Goal: Task Accomplishment & Management: Manage account settings

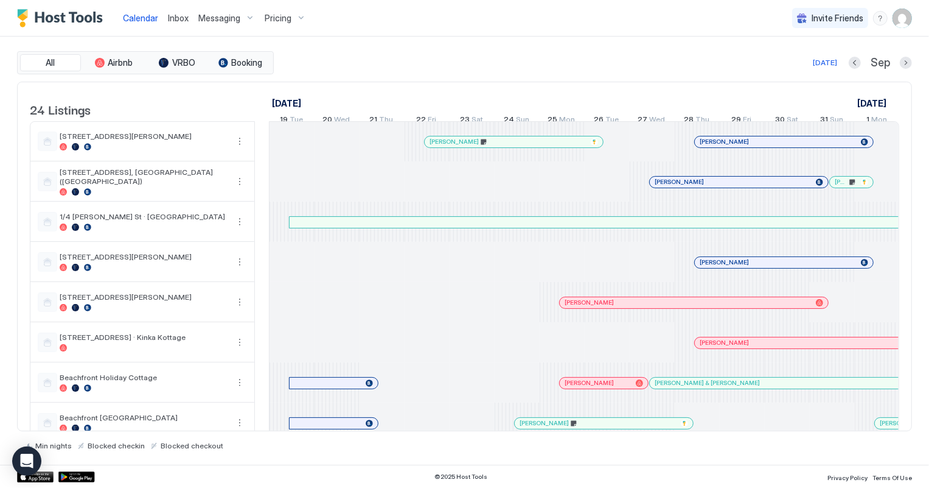
scroll to position [0, 698]
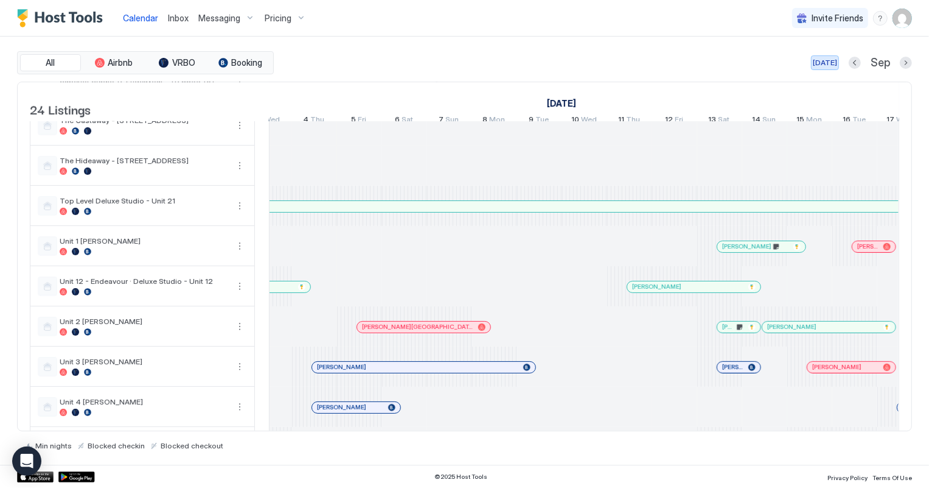
click at [819, 63] on div "[DATE]" at bounding box center [825, 62] width 24 height 11
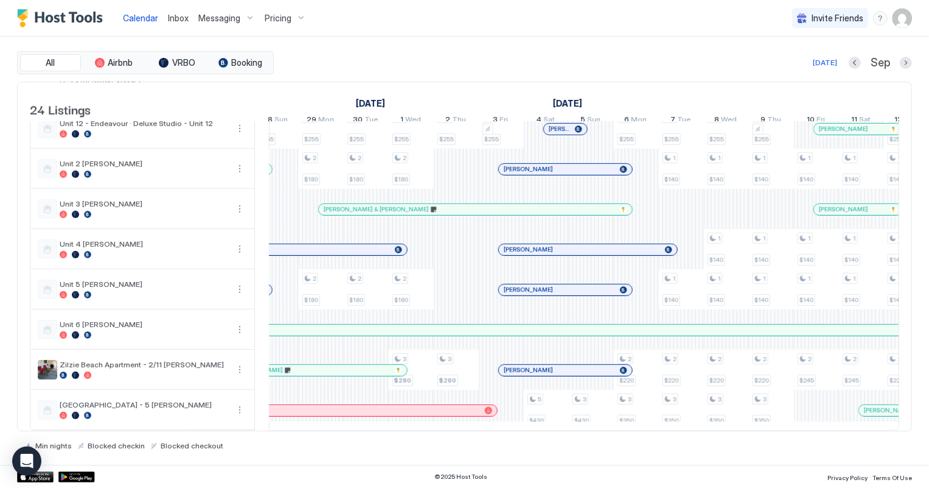
scroll to position [0, 0]
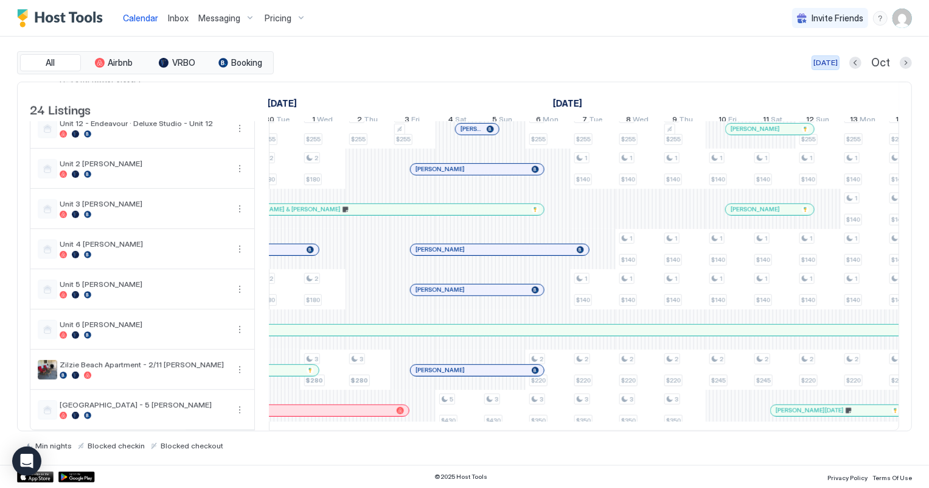
click at [823, 62] on div "[DATE]" at bounding box center [826, 62] width 24 height 11
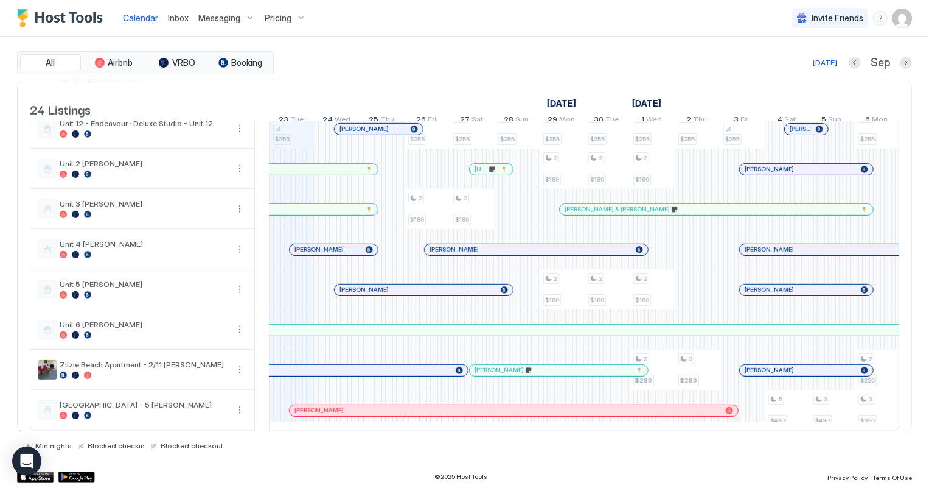
click at [168, 15] on span "Inbox" at bounding box center [178, 18] width 21 height 10
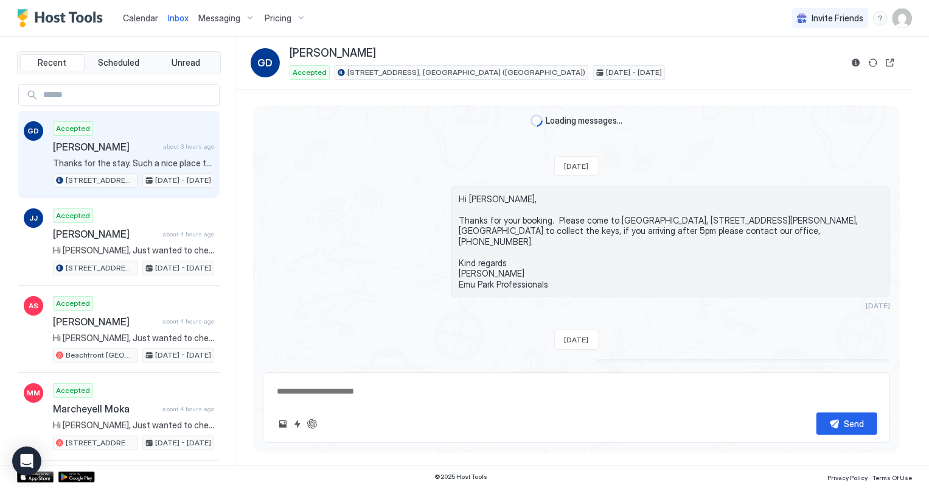
scroll to position [446, 0]
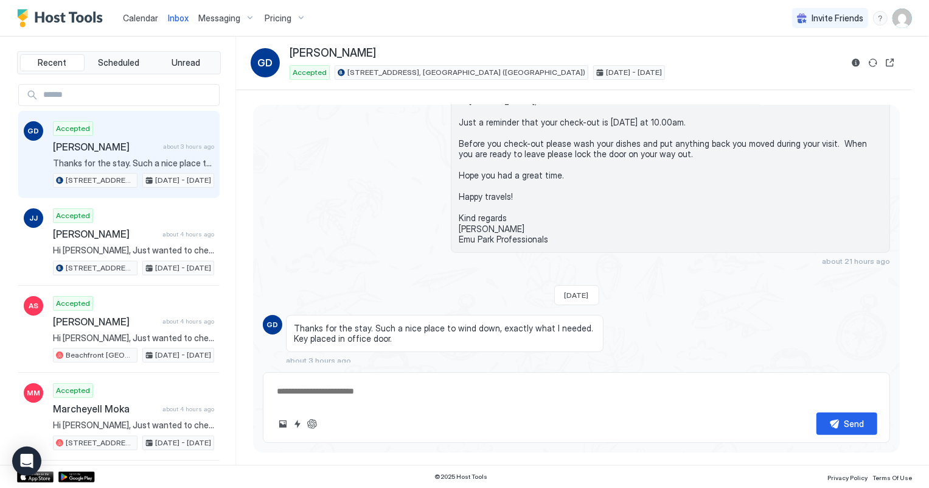
click at [139, 14] on span "Calendar" at bounding box center [140, 18] width 35 height 10
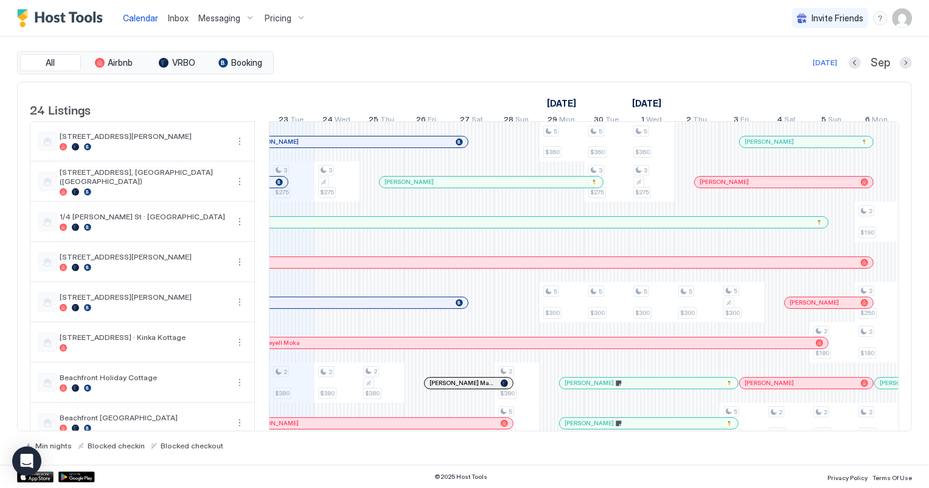
click at [172, 24] on div "Inbox" at bounding box center [178, 18] width 30 height 23
click at [173, 15] on span "Inbox" at bounding box center [178, 18] width 21 height 10
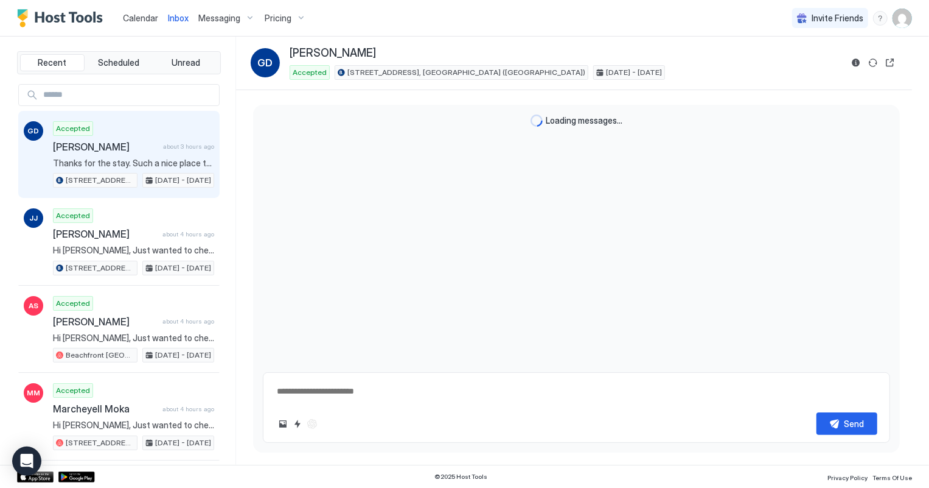
scroll to position [446, 0]
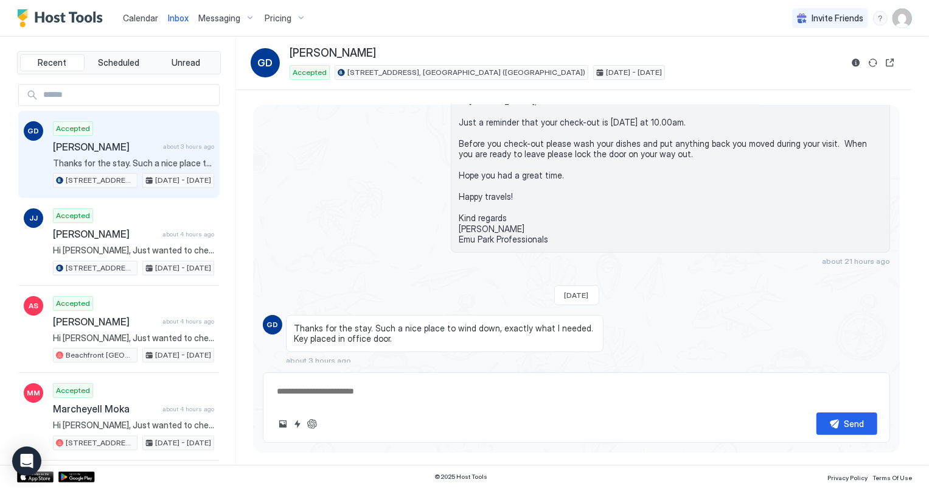
click at [145, 15] on span "Calendar" at bounding box center [140, 18] width 35 height 10
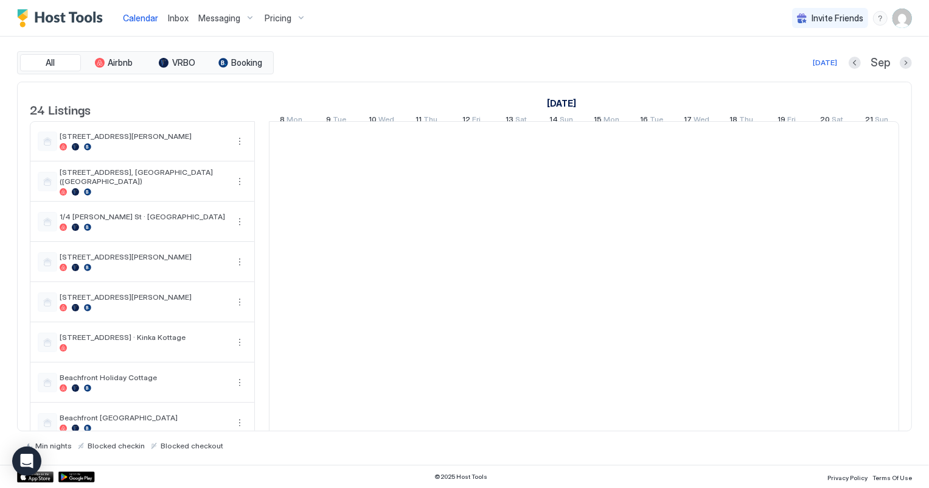
scroll to position [0, 676]
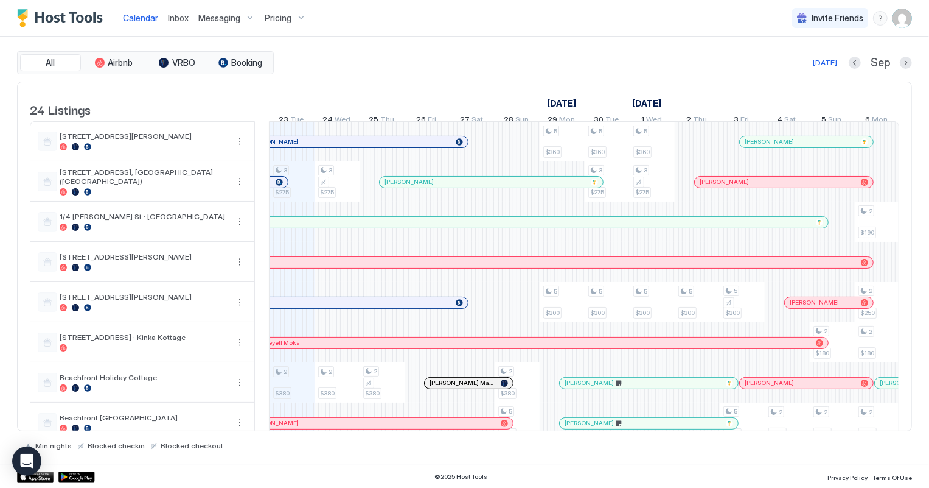
click at [713, 54] on div "All Airbnb VRBO Booking Today Sep" at bounding box center [464, 62] width 895 height 23
click at [176, 18] on span "Inbox" at bounding box center [178, 18] width 21 height 10
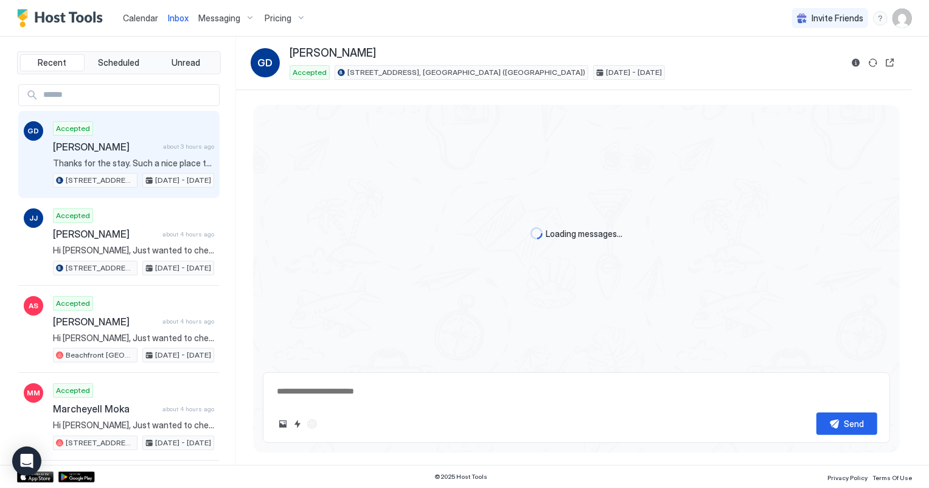
scroll to position [446, 0]
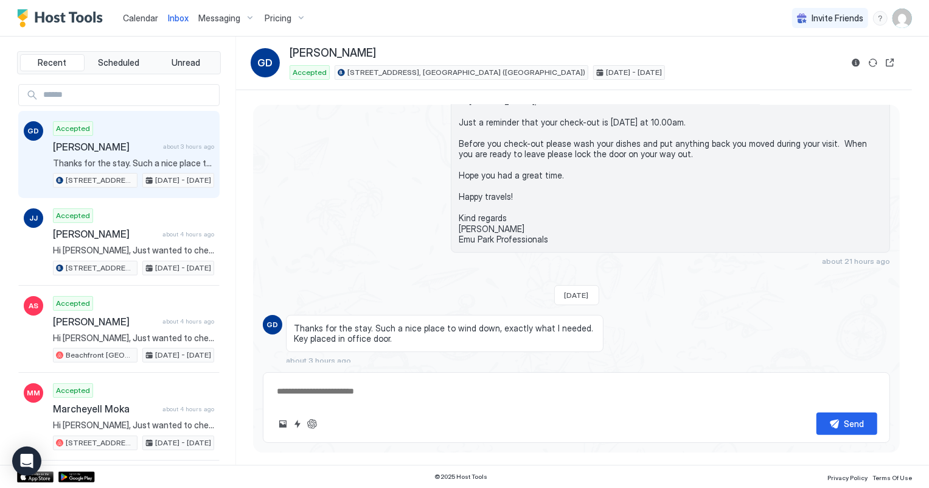
click at [129, 16] on span "Calendar" at bounding box center [140, 18] width 35 height 10
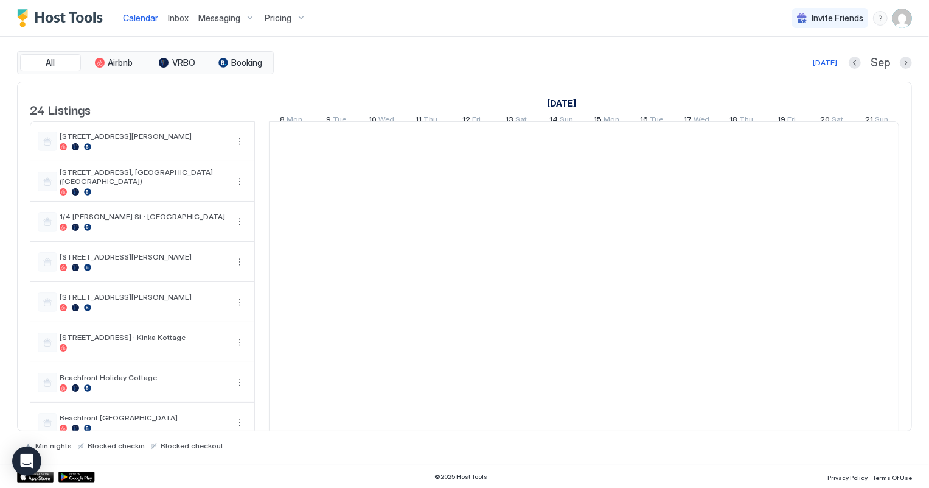
scroll to position [0, 676]
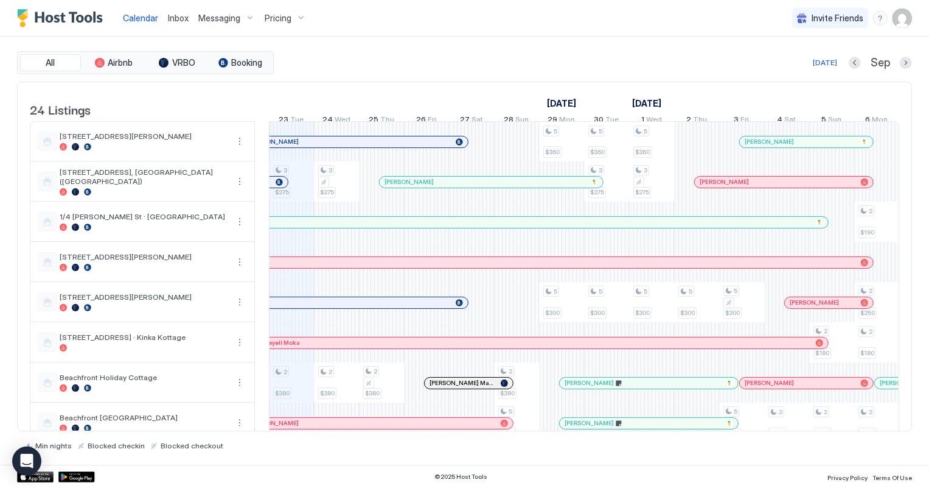
click at [176, 19] on span "Inbox" at bounding box center [178, 18] width 21 height 10
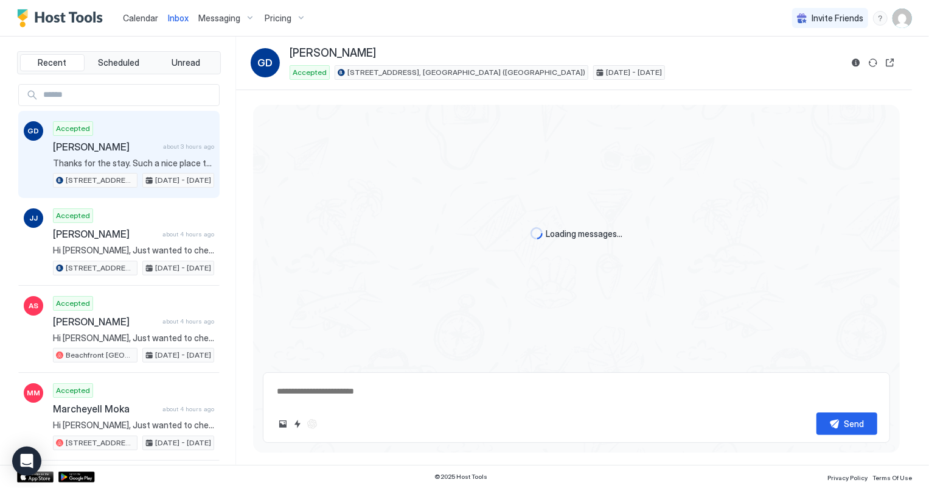
scroll to position [446, 0]
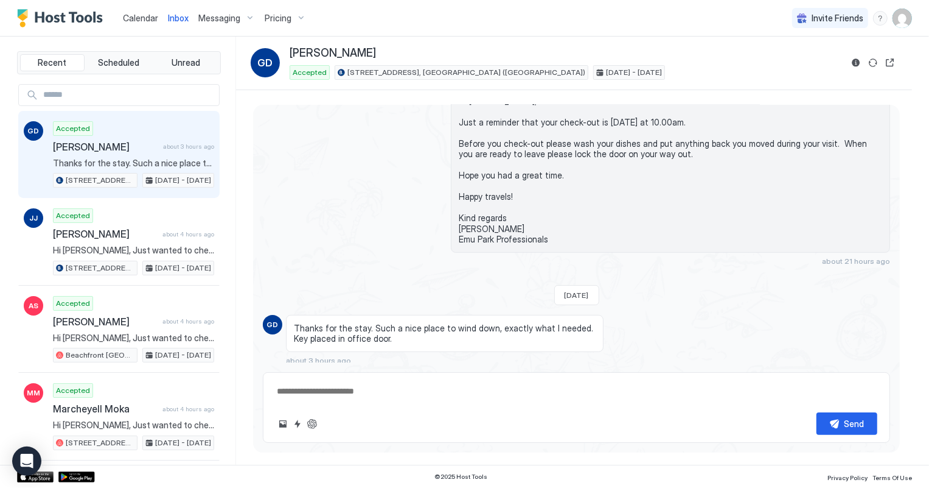
click at [141, 20] on span "Calendar" at bounding box center [140, 18] width 35 height 10
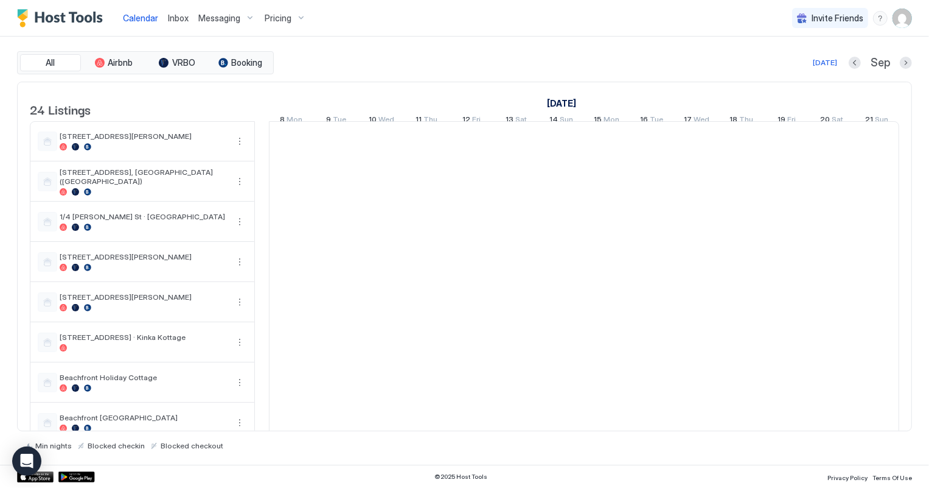
scroll to position [0, 676]
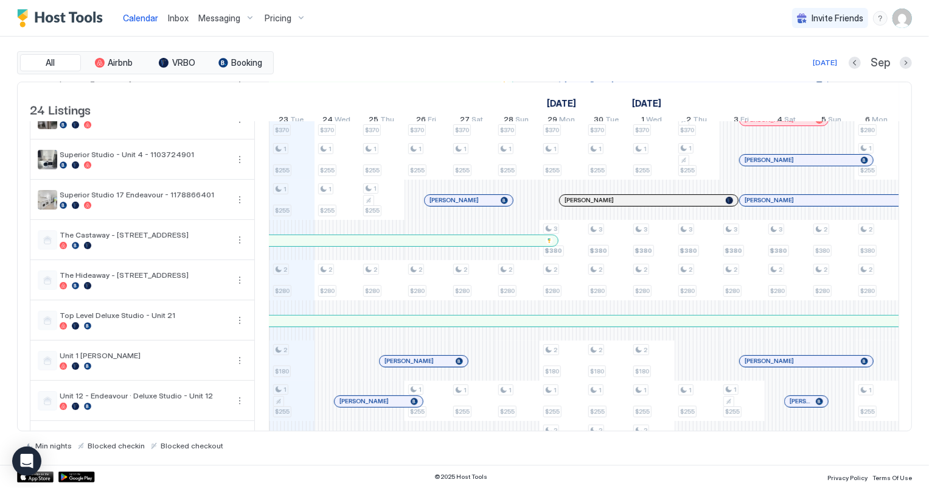
scroll to position [609, 0]
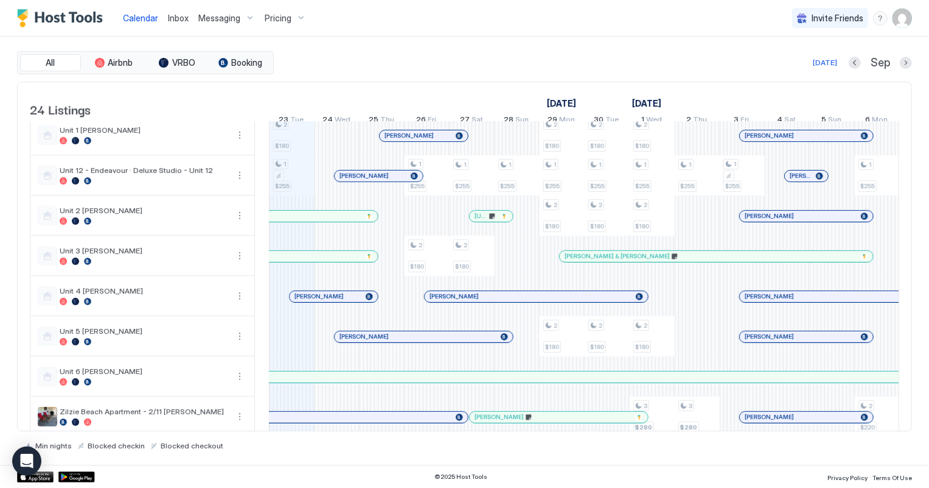
click at [313, 301] on div at bounding box center [313, 297] width 10 height 10
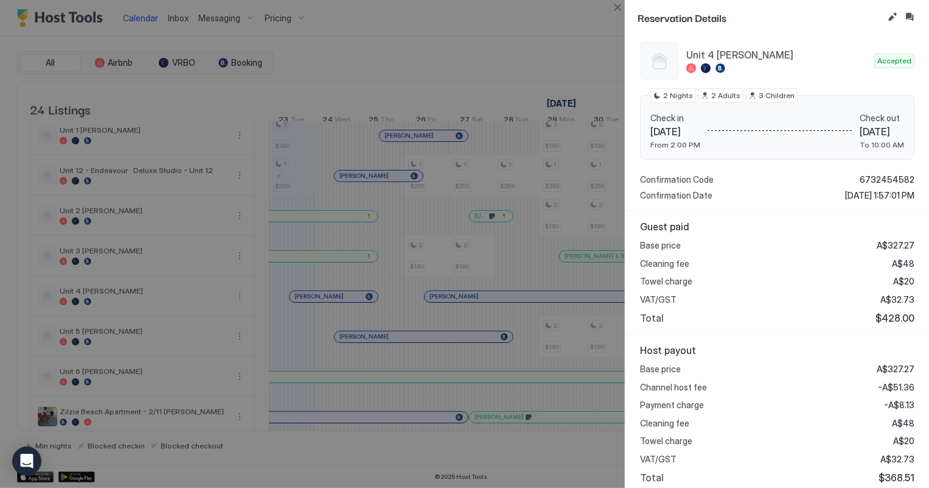
scroll to position [0, 0]
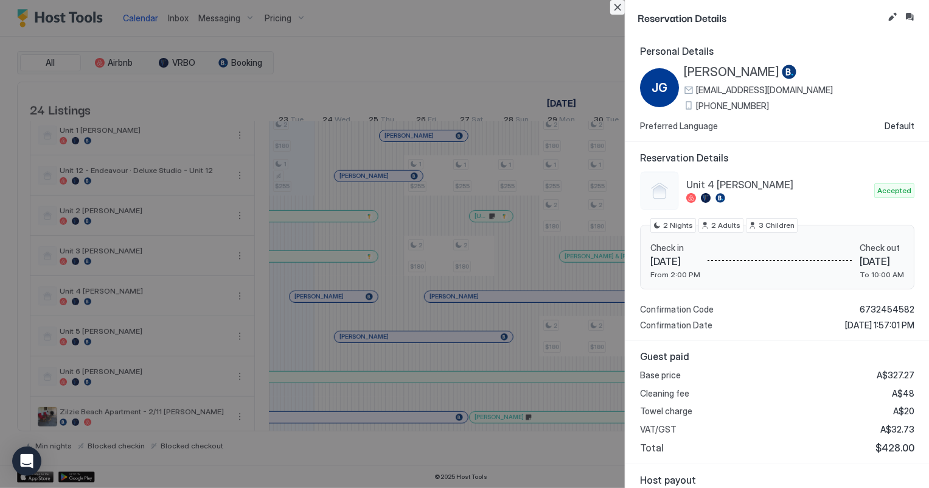
click at [617, 7] on button "Close" at bounding box center [617, 7] width 15 height 15
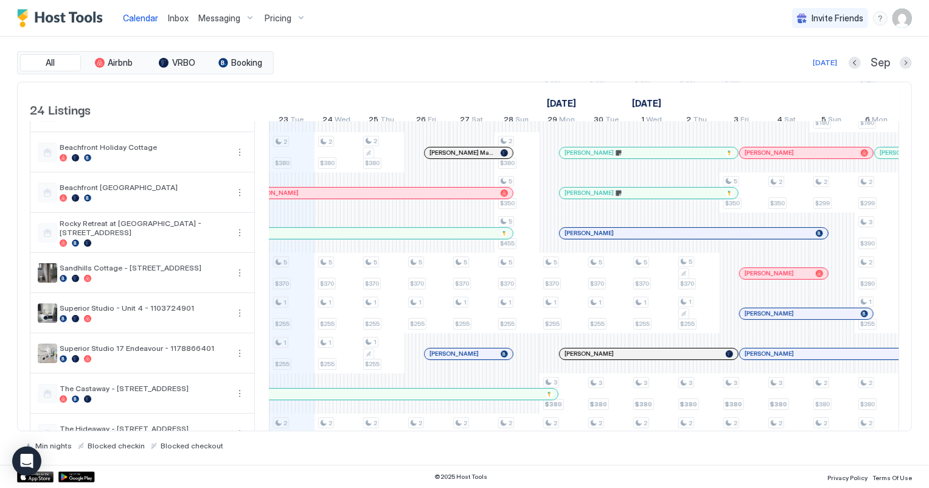
scroll to position [221, 0]
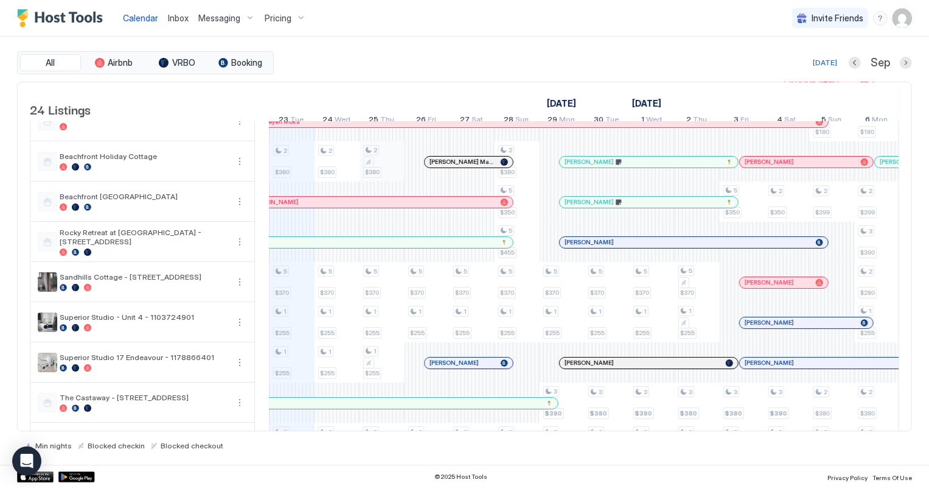
drag, startPoint x: 407, startPoint y: 180, endPoint x: 376, endPoint y: 175, distance: 30.9
click at [413, 180] on tr "3 $275 2 $380 5 $370 1 $255 1 $255 2 $280 2 $180 1 $255 3 $275 2 $380 5 $370 1 …" at bounding box center [810, 382] width 2432 height 963
drag, startPoint x: 338, startPoint y: 169, endPoint x: 354, endPoint y: 172, distance: 16.1
click at [341, 172] on div "3 $275 2 $380 5 $370 1 $255 1 $255 2 $280 2 $180 1 $255 3 $275 2 $380 5 $370 1 …" at bounding box center [810, 382] width 2432 height 963
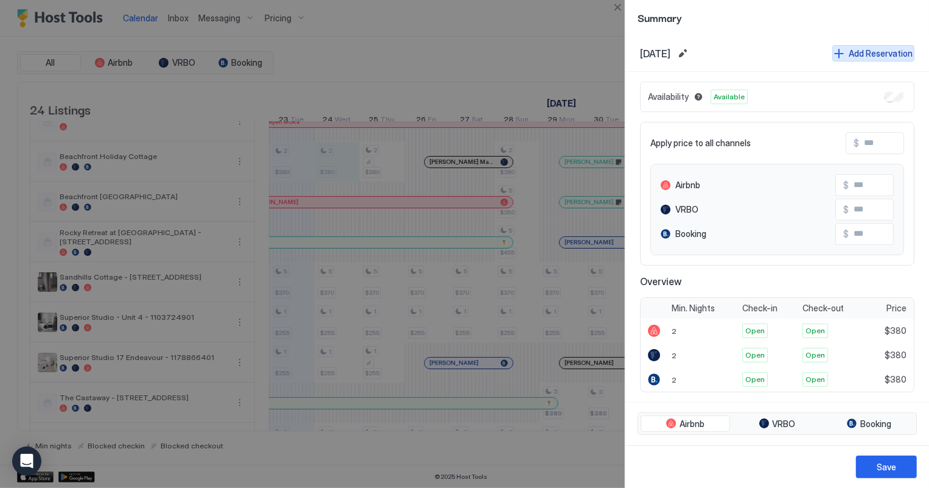
click at [881, 56] on div "Add Reservation" at bounding box center [881, 53] width 64 height 13
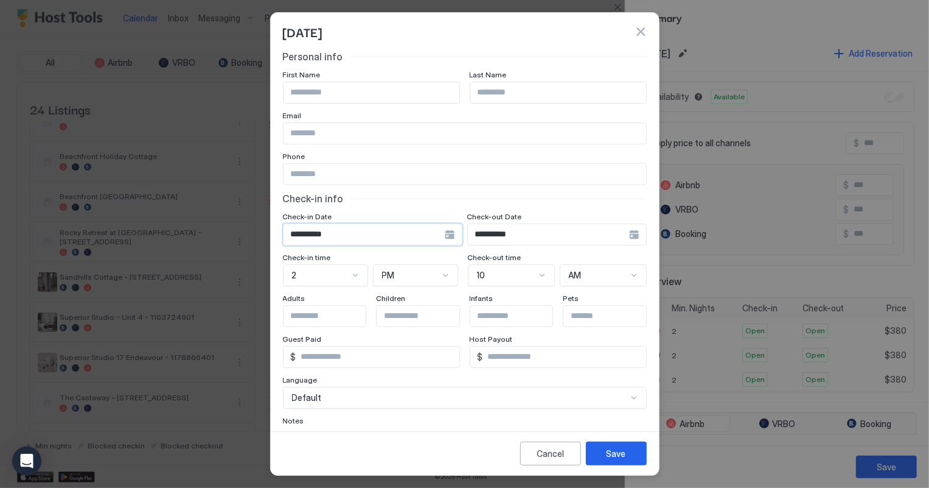
click at [357, 233] on input "**********" at bounding box center [364, 234] width 161 height 21
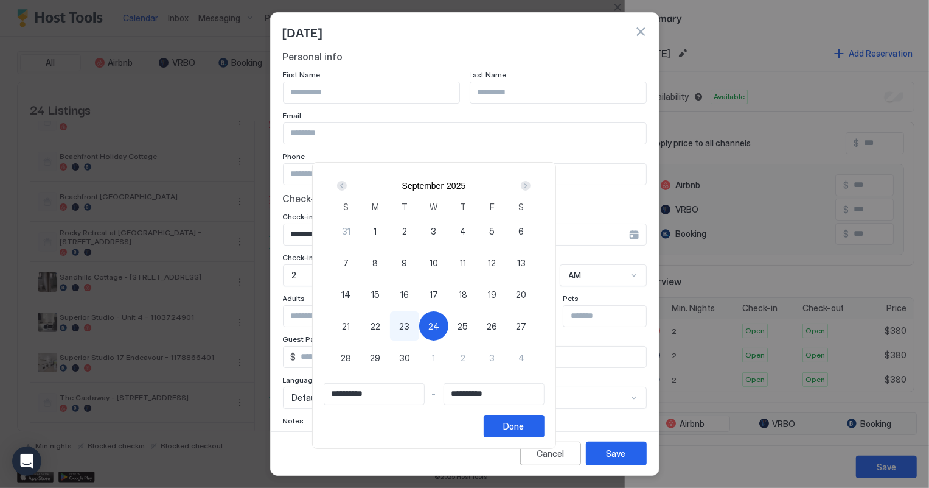
click at [497, 323] on span "26" at bounding box center [492, 326] width 10 height 13
type input "**********"
click at [439, 326] on span "24" at bounding box center [433, 326] width 11 height 13
type input "**********"
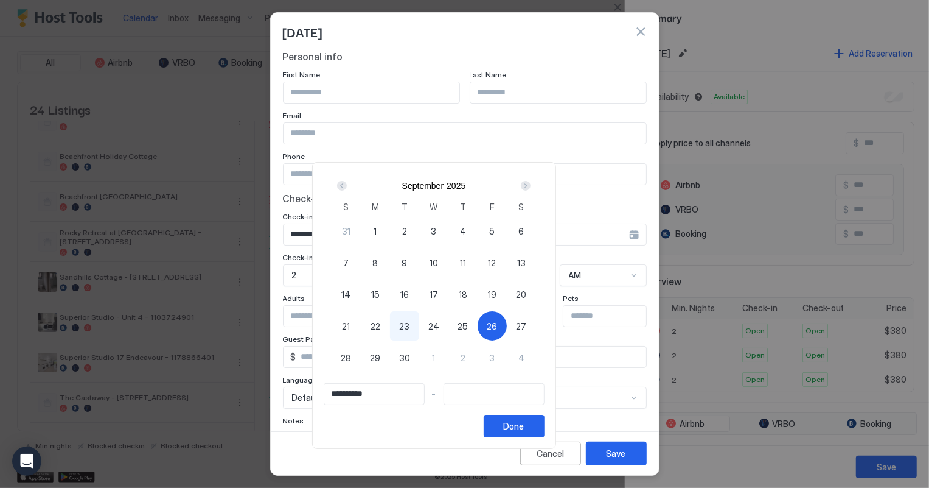
type input "**********"
click at [497, 324] on span "26" at bounding box center [492, 326] width 10 height 13
type input "**********"
click at [525, 422] on div "Done" at bounding box center [514, 425] width 21 height 13
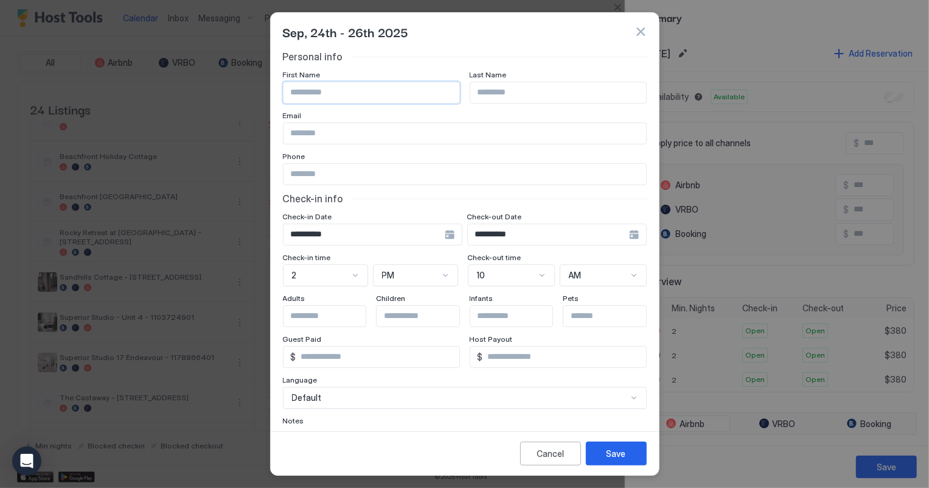
click at [313, 83] on input "Input Field" at bounding box center [372, 92] width 176 height 21
type input "****"
click at [530, 87] on input "Input Field" at bounding box center [558, 92] width 176 height 21
type input "******"
click at [323, 174] on input "Input Field" at bounding box center [465, 174] width 363 height 21
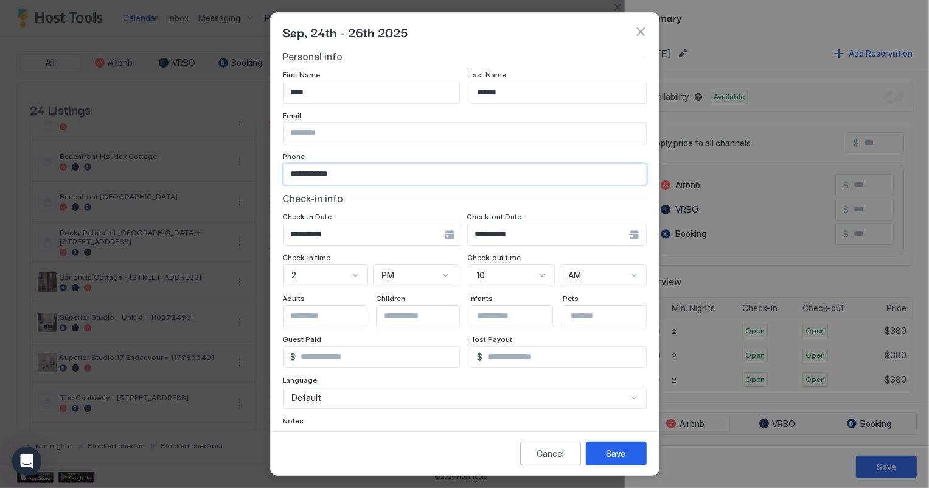
type input "**********"
click at [306, 129] on input "Input Field" at bounding box center [465, 133] width 363 height 21
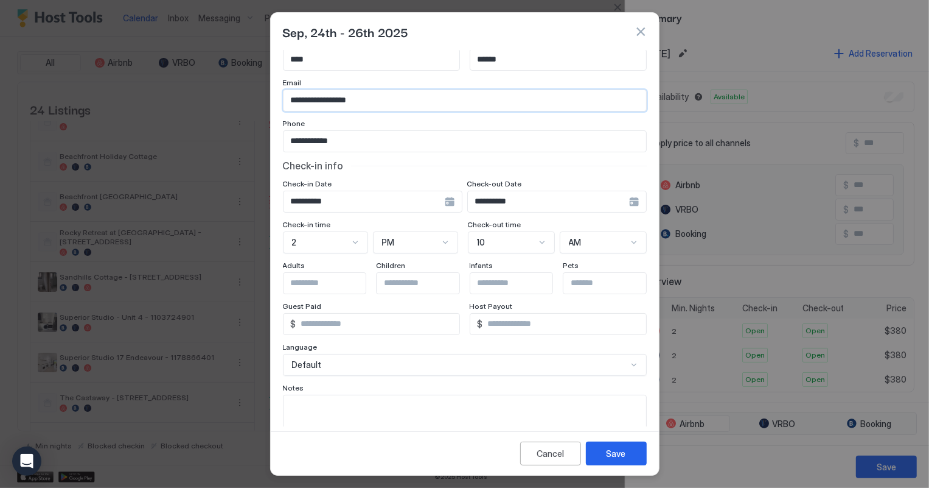
scroll to position [73, 0]
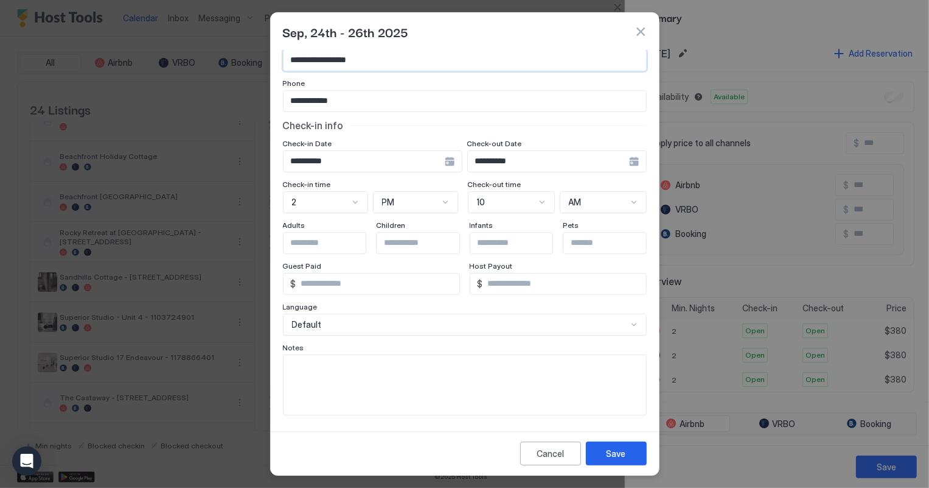
type input "**********"
click at [318, 380] on textarea "Input Field" at bounding box center [465, 385] width 363 height 60
type textarea "*******"
click at [637, 453] on button "Save" at bounding box center [616, 453] width 61 height 24
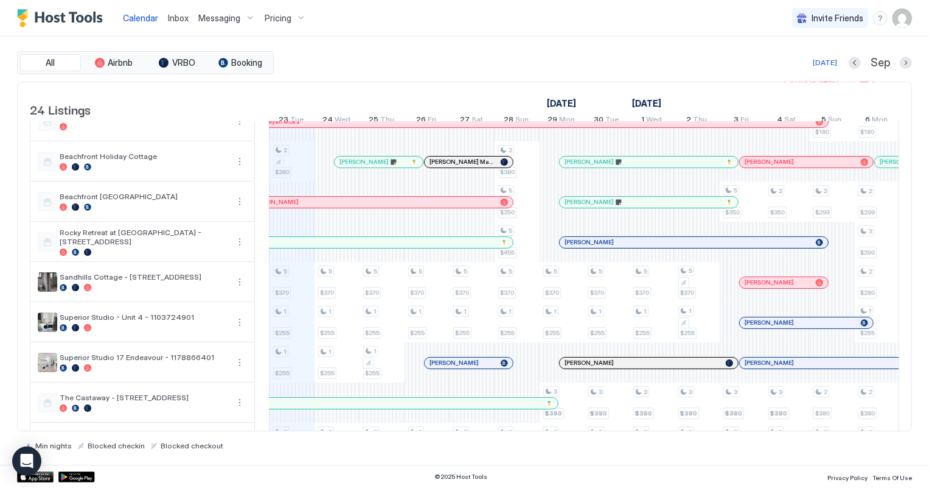
click at [181, 17] on span "Inbox" at bounding box center [178, 18] width 21 height 10
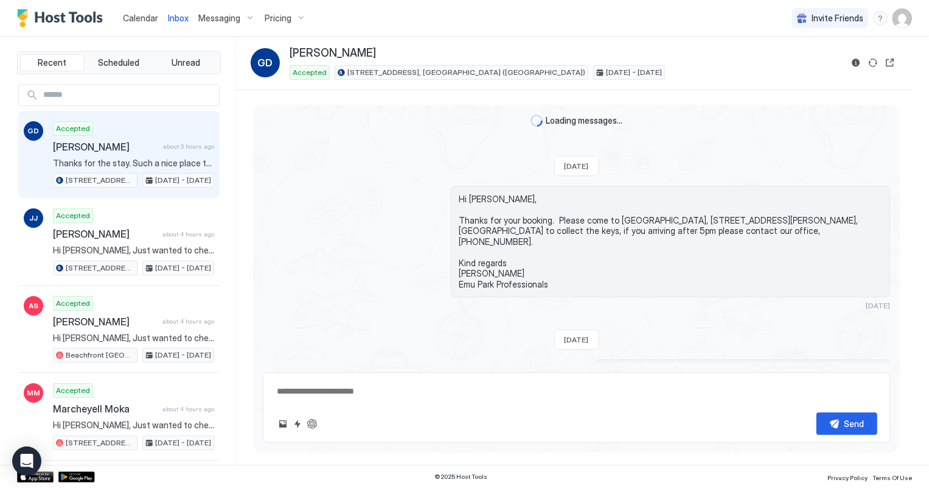
scroll to position [446, 0]
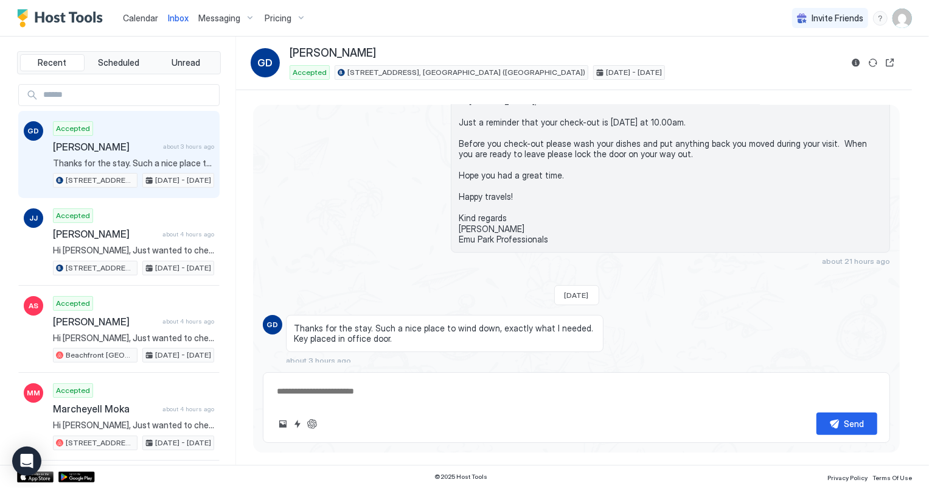
click at [145, 18] on span "Calendar" at bounding box center [140, 18] width 35 height 10
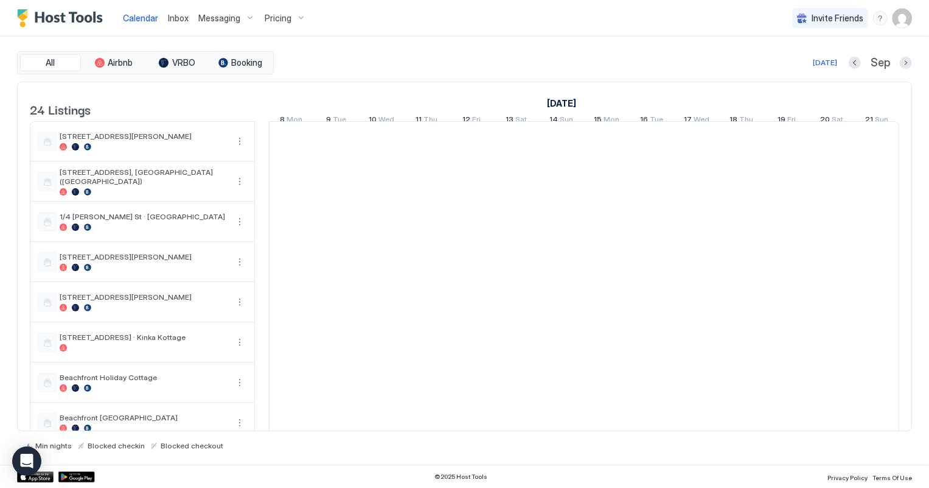
scroll to position [0, 676]
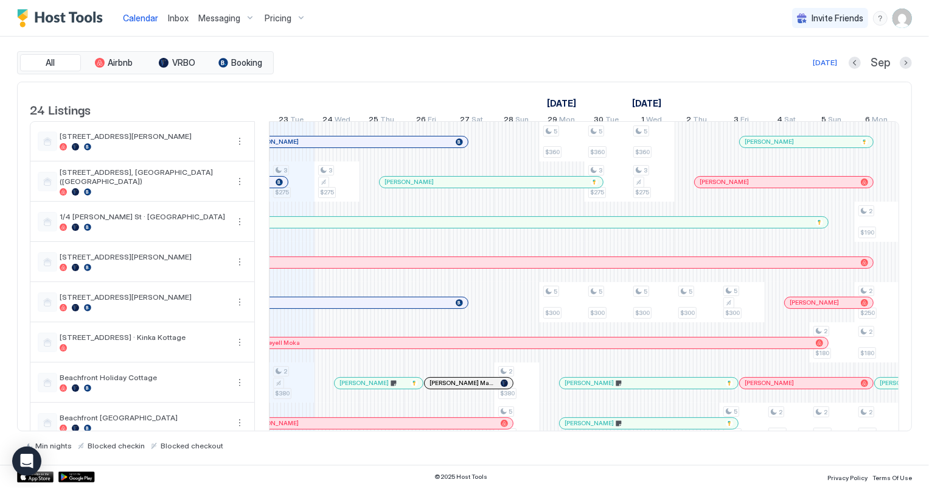
click at [179, 19] on span "Inbox" at bounding box center [178, 18] width 21 height 10
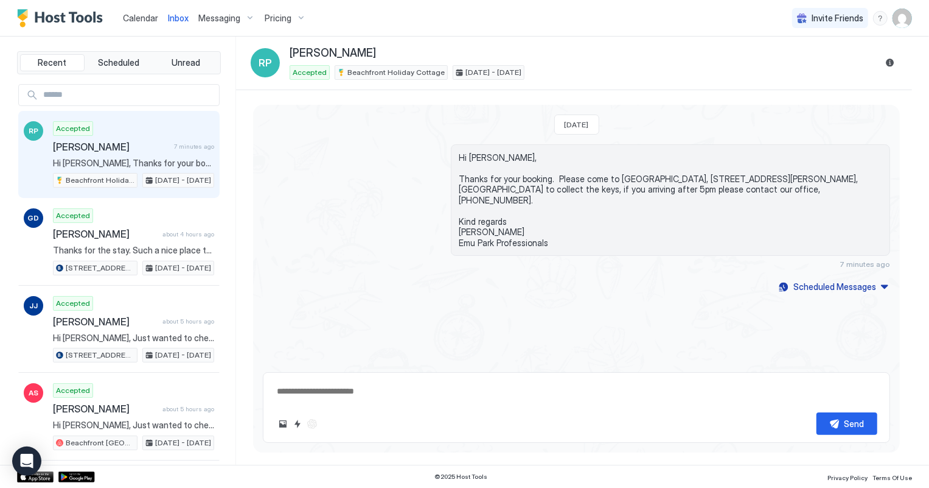
click at [134, 18] on span "Calendar" at bounding box center [140, 18] width 35 height 10
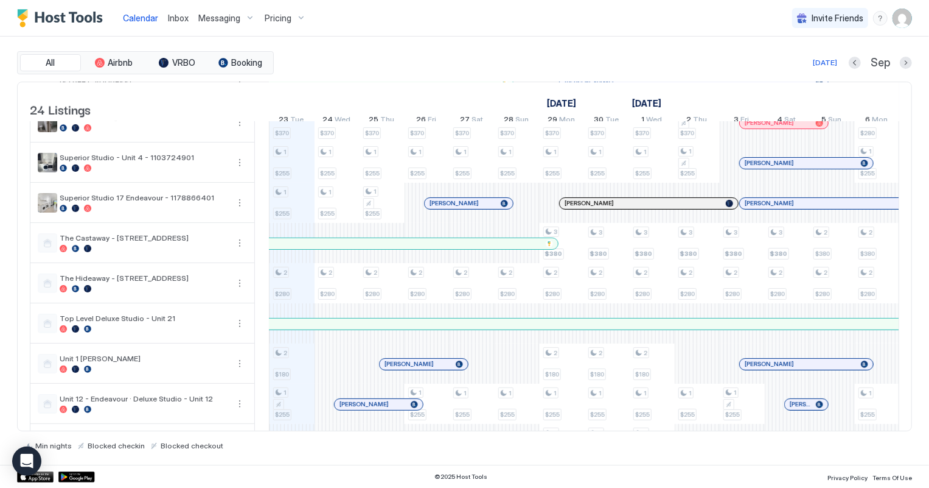
scroll to position [387, 0]
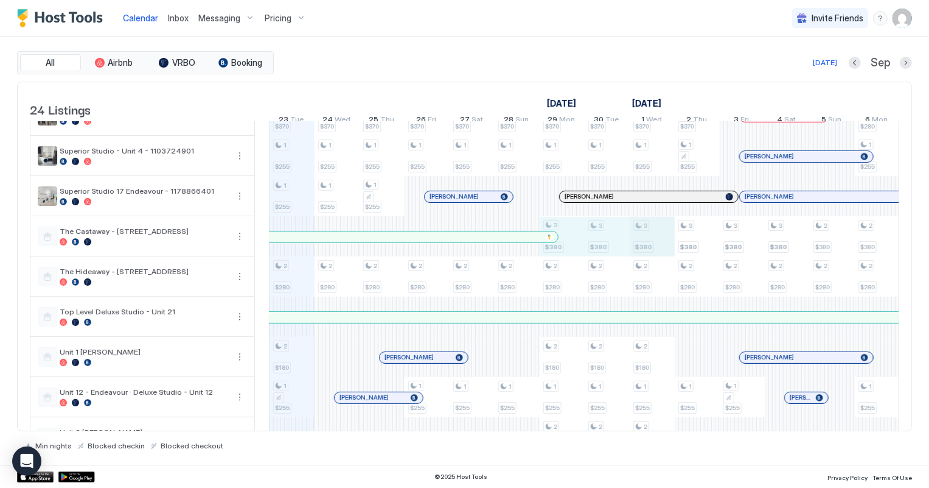
drag, startPoint x: 574, startPoint y: 245, endPoint x: 635, endPoint y: 243, distance: 60.9
click at [654, 243] on div "3 $275 2 $380 5 $370 1 $255 1 $255 2 $280 2 $180 1 $255 3 $275 5 $370 1 $255 1 …" at bounding box center [810, 216] width 2432 height 963
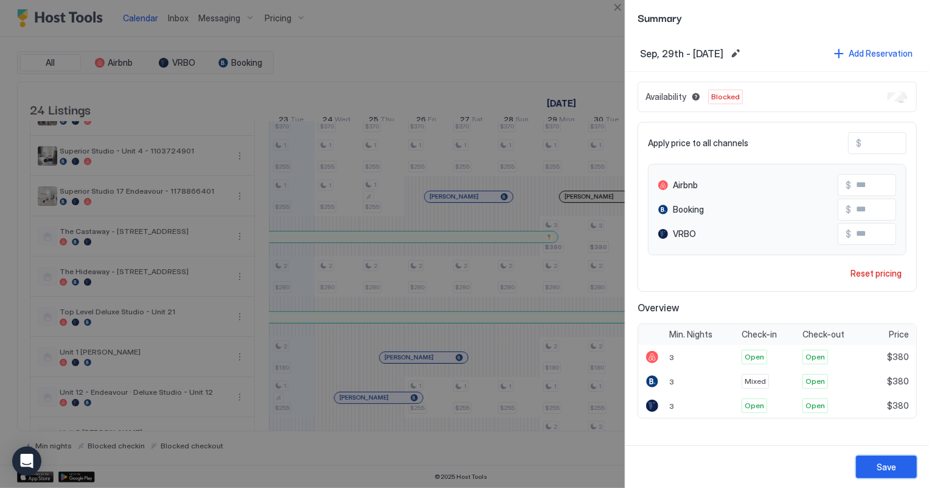
click at [869, 458] on button "Save" at bounding box center [886, 466] width 61 height 23
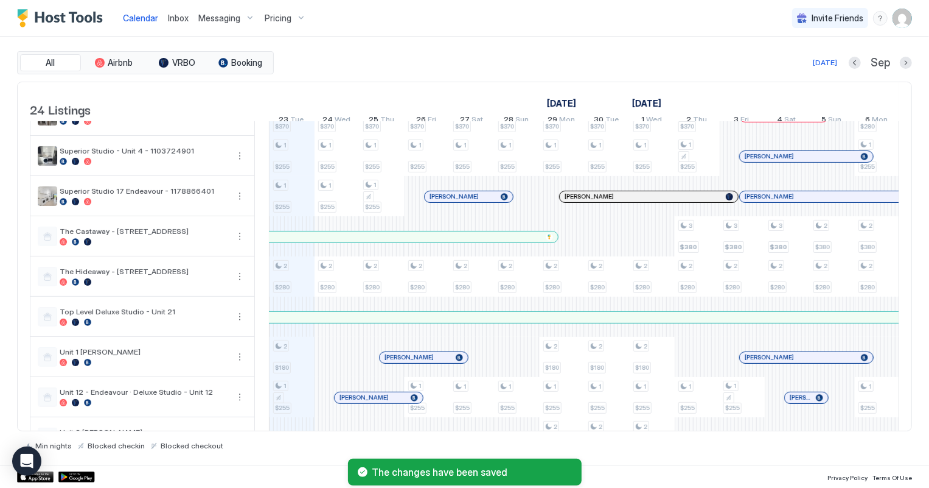
scroll to position [0, 0]
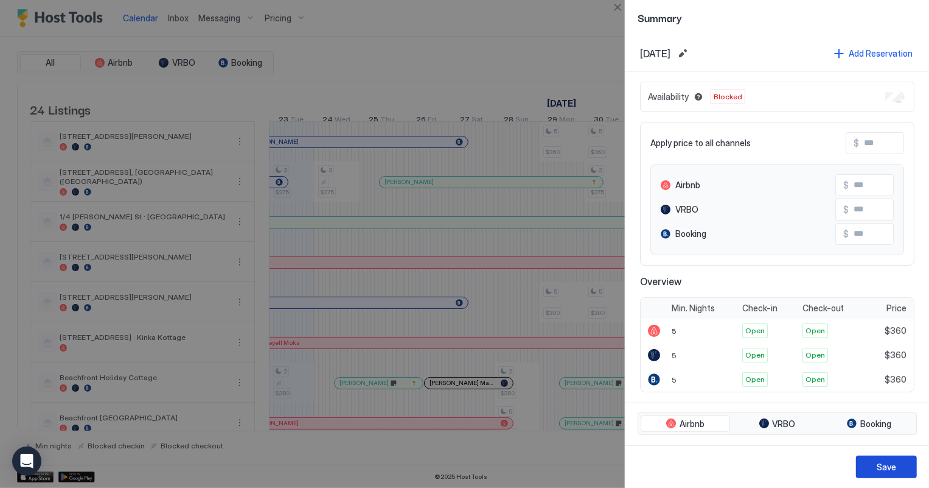
click at [892, 463] on div "Save" at bounding box center [886, 466] width 19 height 13
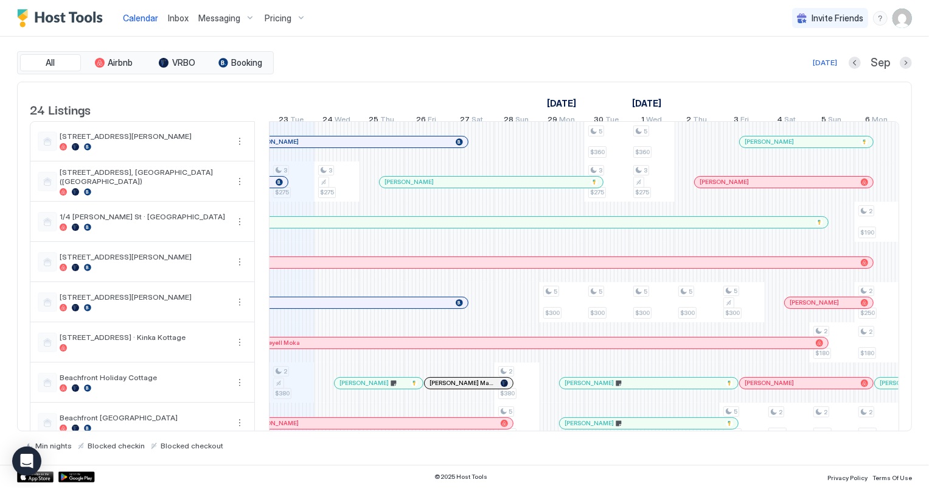
click at [172, 16] on span "Inbox" at bounding box center [178, 18] width 21 height 10
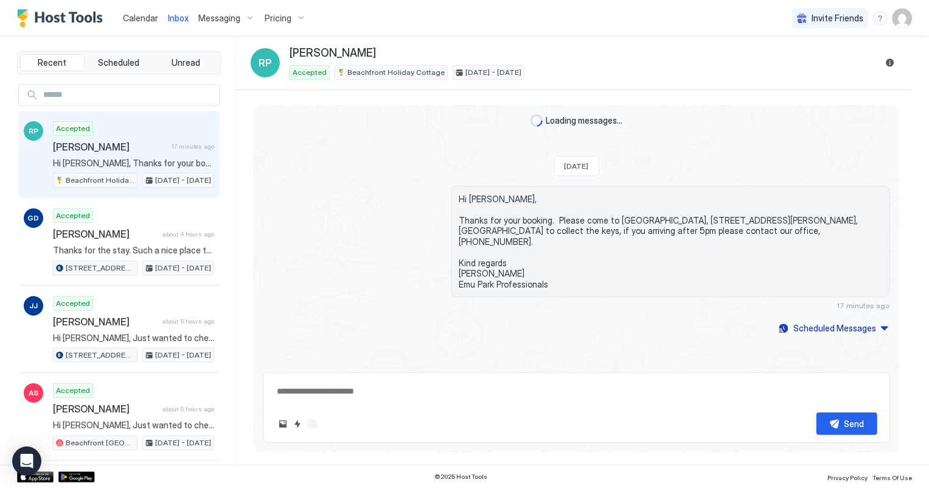
type textarea "*"
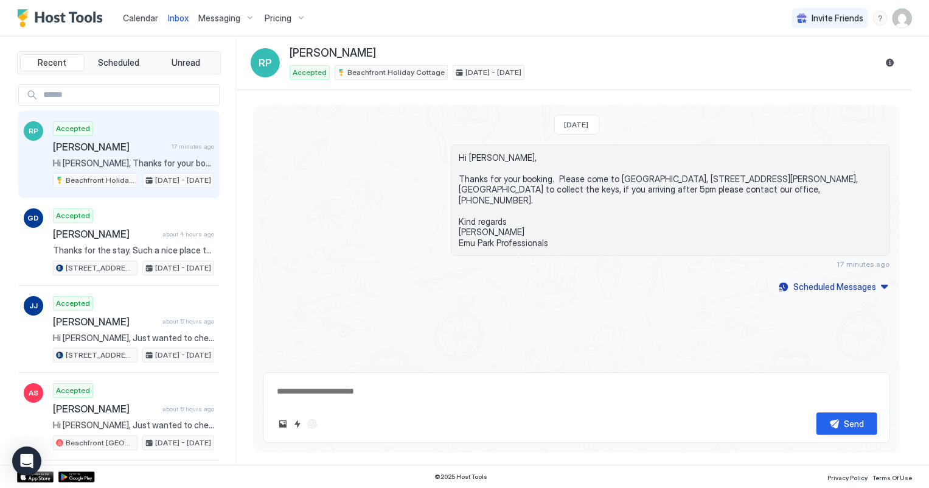
click at [142, 15] on span "Calendar" at bounding box center [140, 18] width 35 height 10
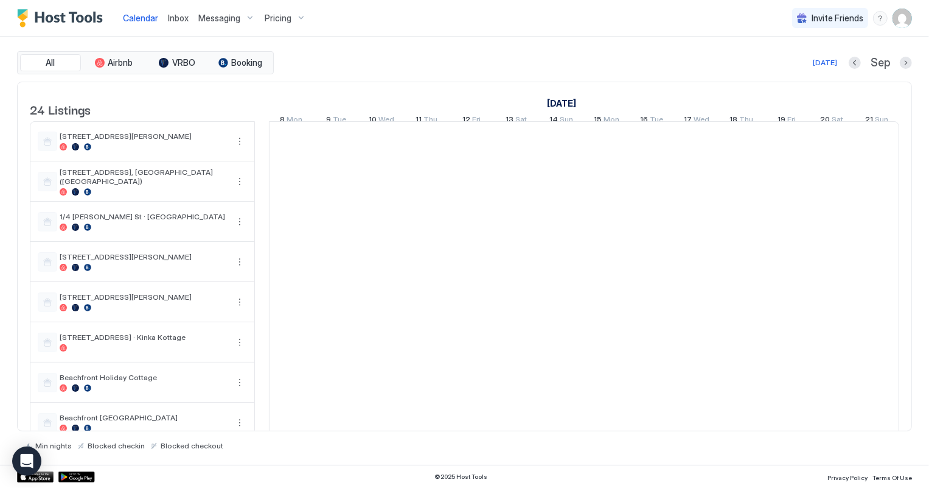
scroll to position [0, 676]
